Goal: Transaction & Acquisition: Subscribe to service/newsletter

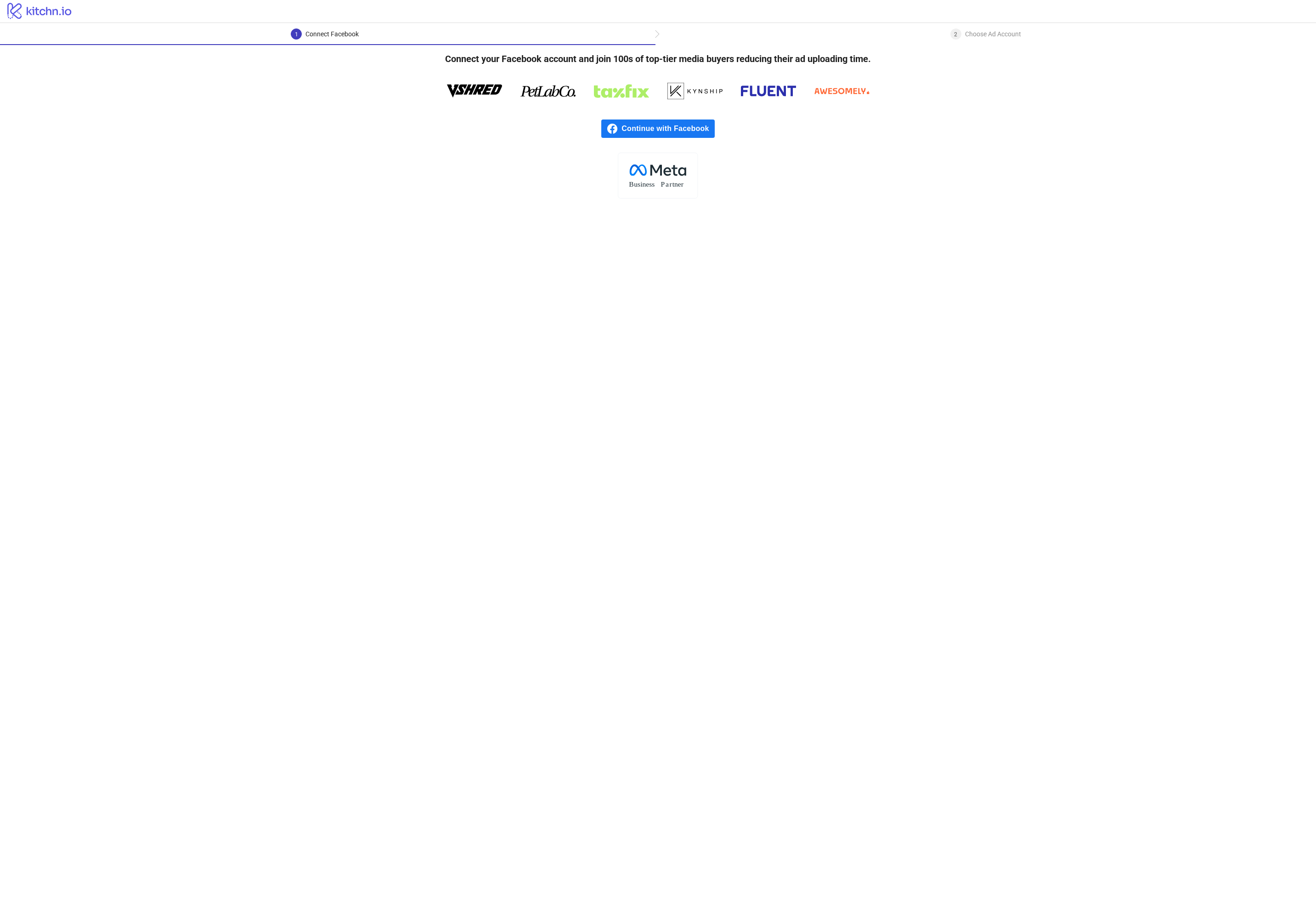
click at [643, 127] on span "Continue with Facebook" at bounding box center [668, 129] width 93 height 18
click at [659, 127] on span "Continue with Facebook" at bounding box center [668, 129] width 93 height 18
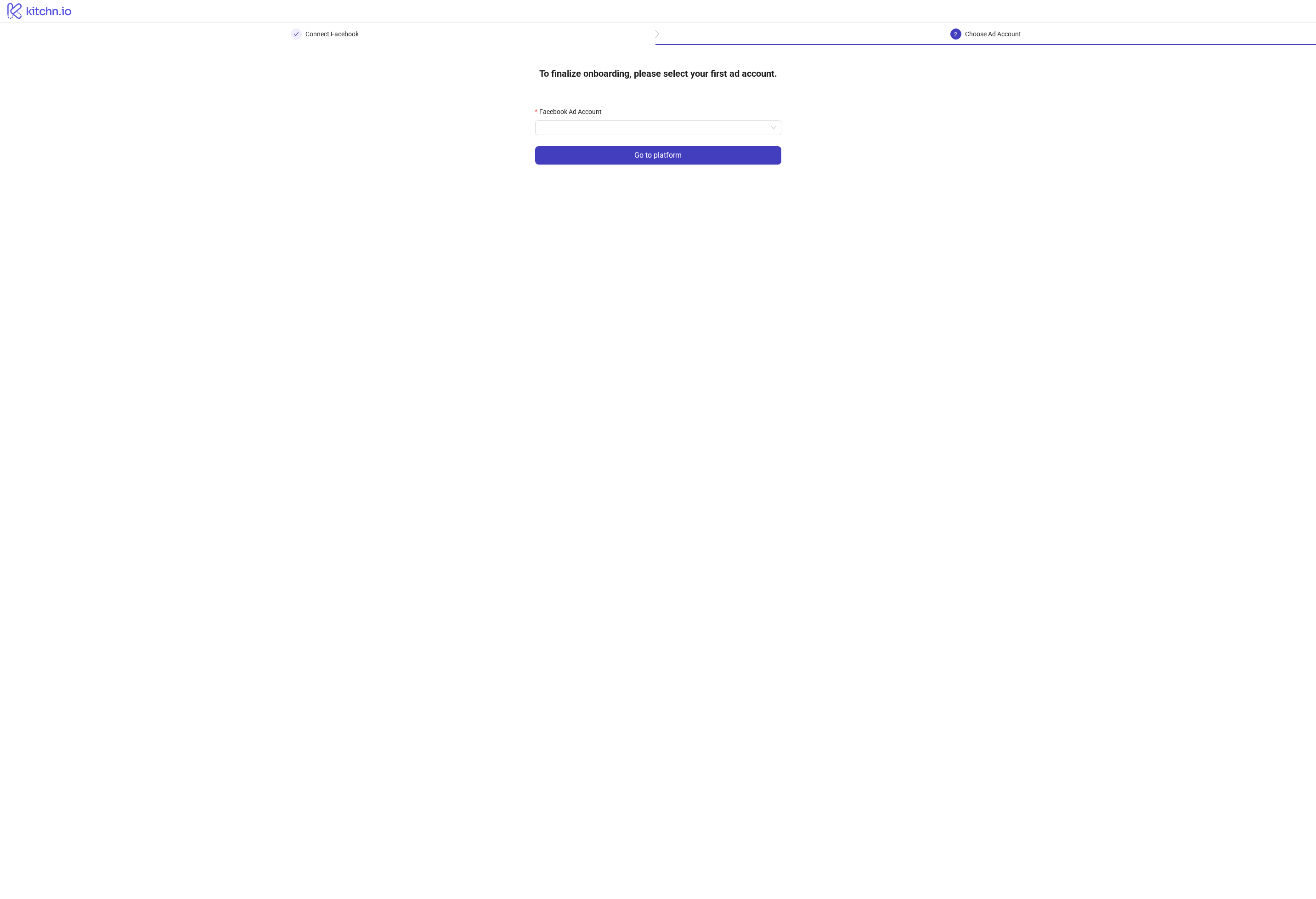
click at [343, 32] on div "Connect Facebook" at bounding box center [332, 34] width 53 height 11
